Goal: Task Accomplishment & Management: Manage account settings

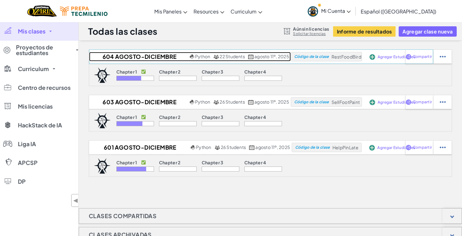
click at [146, 59] on h2 "604 AGOSTO-DICIEMBRE 2025 [PERSON_NAME]" at bounding box center [138, 56] width 99 height 9
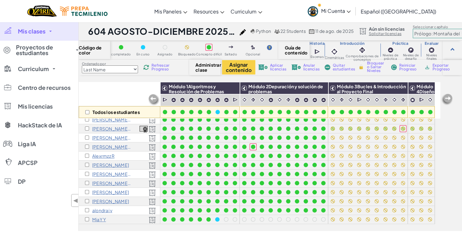
scroll to position [100, 1]
click at [86, 111] on input "checkbox" at bounding box center [87, 112] width 4 height 4
checkbox input "true"
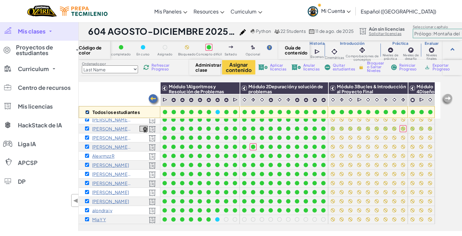
checkbox input "true"
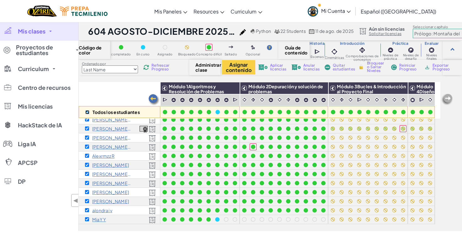
checkbox input "true"
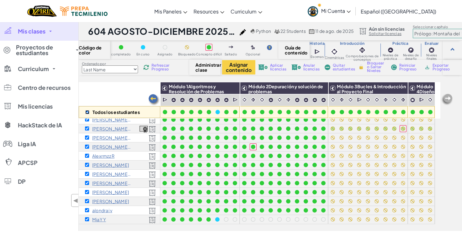
checkbox input "true"
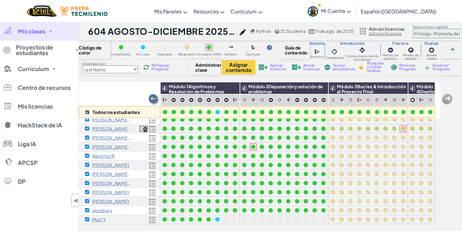
checkbox input "true"
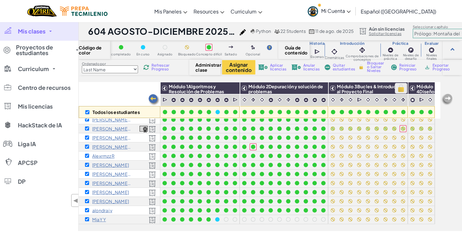
click at [400, 89] on img at bounding box center [401, 88] width 11 height 9
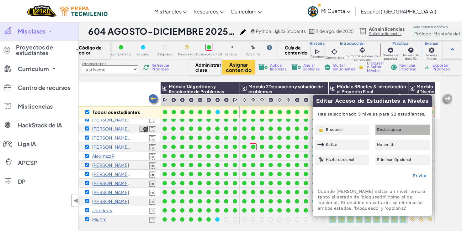
click at [389, 132] on div "Desbloquear" at bounding box center [402, 130] width 55 height 10
click at [422, 175] on link "Enviar" at bounding box center [420, 175] width 14 height 5
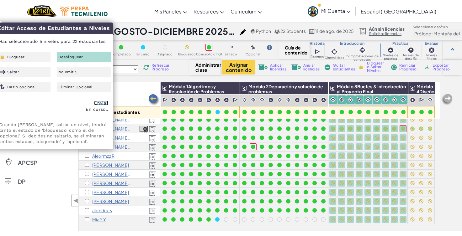
checkbox input "false"
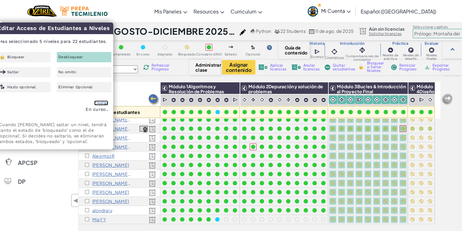
checkbox input "false"
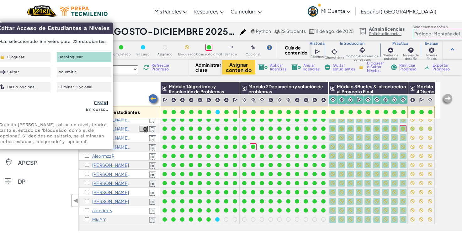
checkbox input "false"
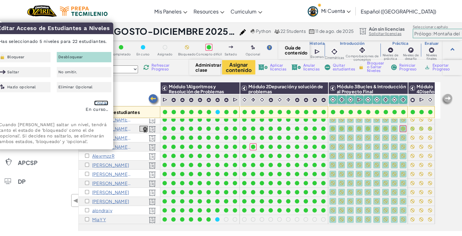
checkbox input "false"
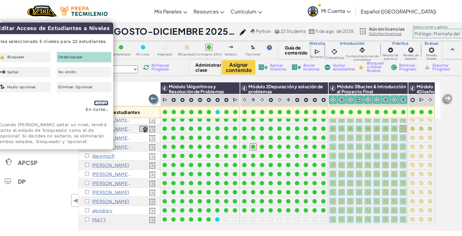
checkbox input "false"
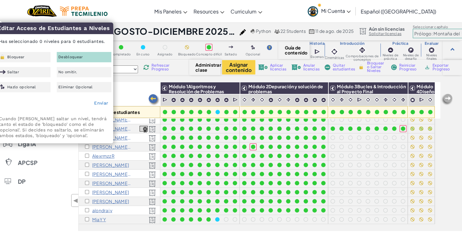
click at [454, 163] on div "Todos los estudiantes Módulo 1Algoritmos y Resolución de Problemas Módulo 2Depu…" at bounding box center [270, 156] width 383 height 149
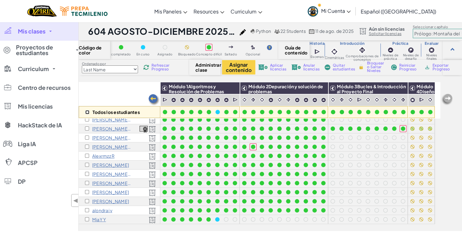
click at [85, 114] on input "checkbox" at bounding box center [87, 112] width 4 height 4
checkbox input "true"
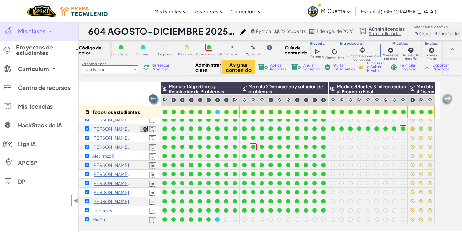
checkbox input "true"
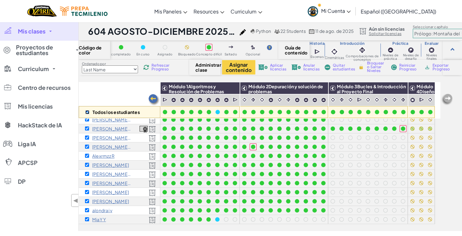
checkbox input "true"
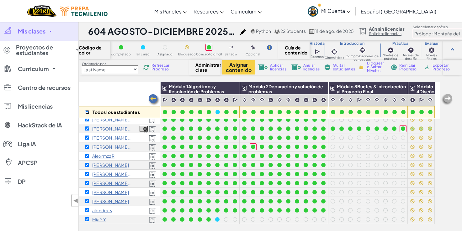
checkbox input "true"
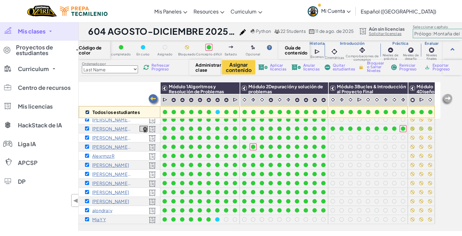
checkbox input "true"
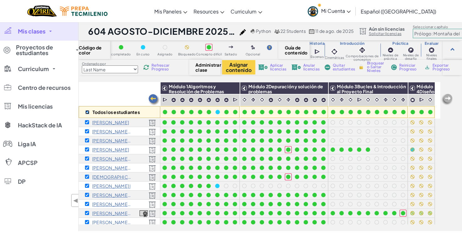
scroll to position [0, 1]
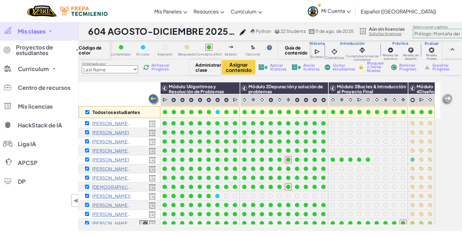
click at [452, 162] on div "Todos los estudiantes Módulo 1Algoritmos y Resolución de Problemas Módulo 2Depu…" at bounding box center [270, 156] width 383 height 149
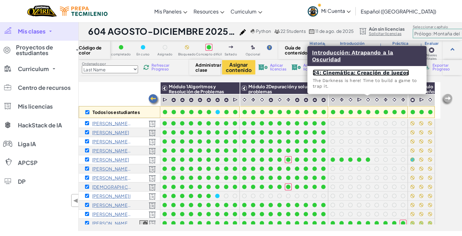
click at [369, 74] on link "24: Cinemática: Creación de juegos" at bounding box center [361, 73] width 96 height 6
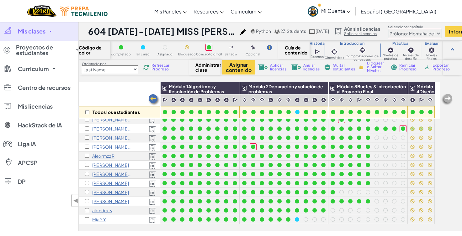
scroll to position [0, 1]
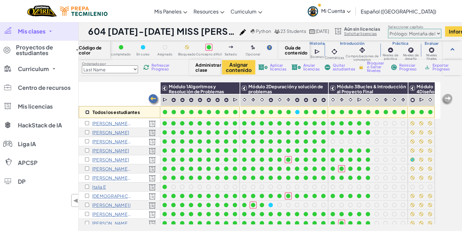
click at [86, 112] on input "checkbox" at bounding box center [87, 112] width 4 height 4
checkbox input "true"
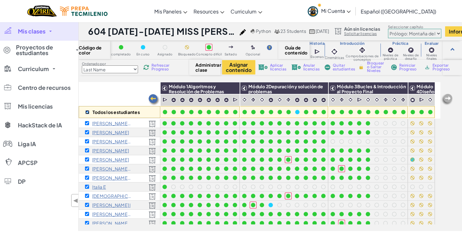
checkbox input "true"
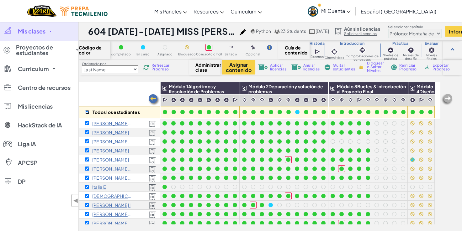
checkbox input "true"
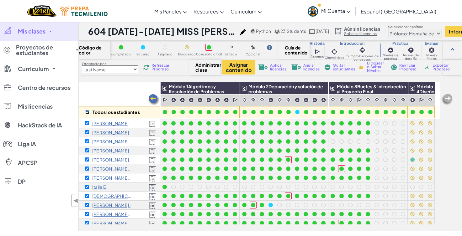
checkbox input "true"
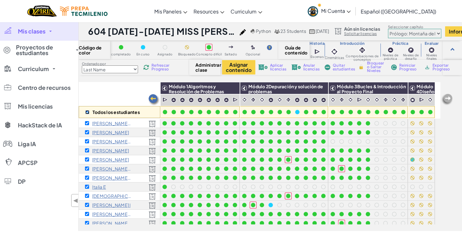
checkbox input "true"
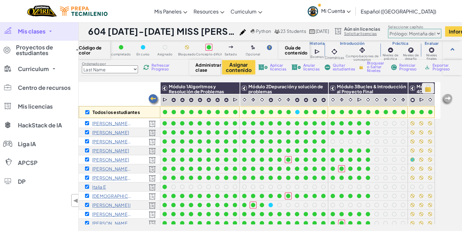
click at [425, 88] on img at bounding box center [427, 88] width 11 height 9
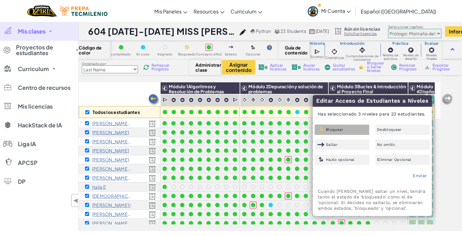
click at [345, 132] on div "Bloquear" at bounding box center [342, 130] width 55 height 10
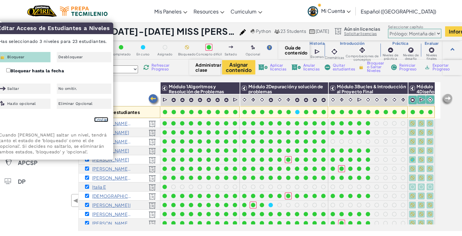
click at [100, 120] on link "Enviar" at bounding box center [101, 119] width 14 height 5
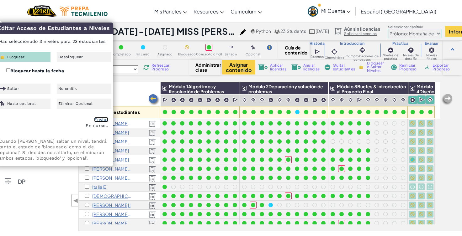
checkbox input "false"
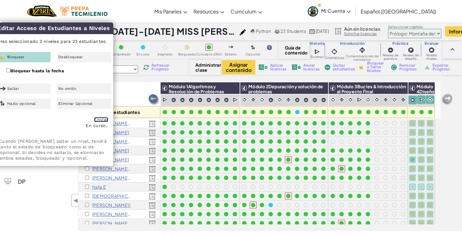
checkbox input "false"
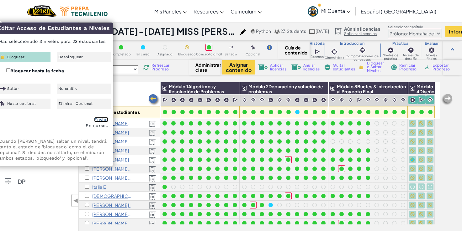
checkbox input "false"
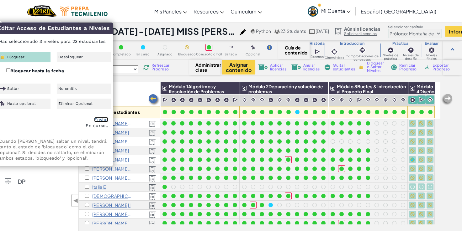
checkbox input "false"
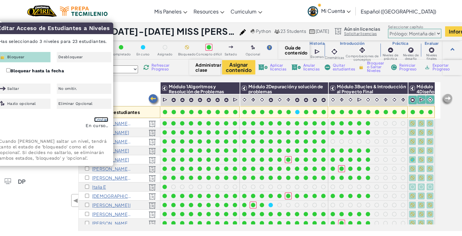
checkbox input "false"
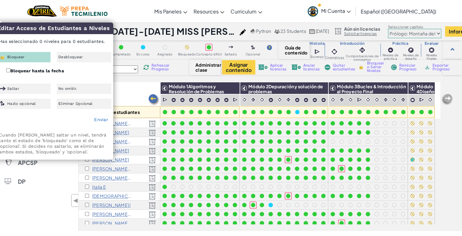
click at [140, 87] on div "Todos los estudiantes" at bounding box center [120, 100] width 82 height 36
